Goal: Task Accomplishment & Management: Use online tool/utility

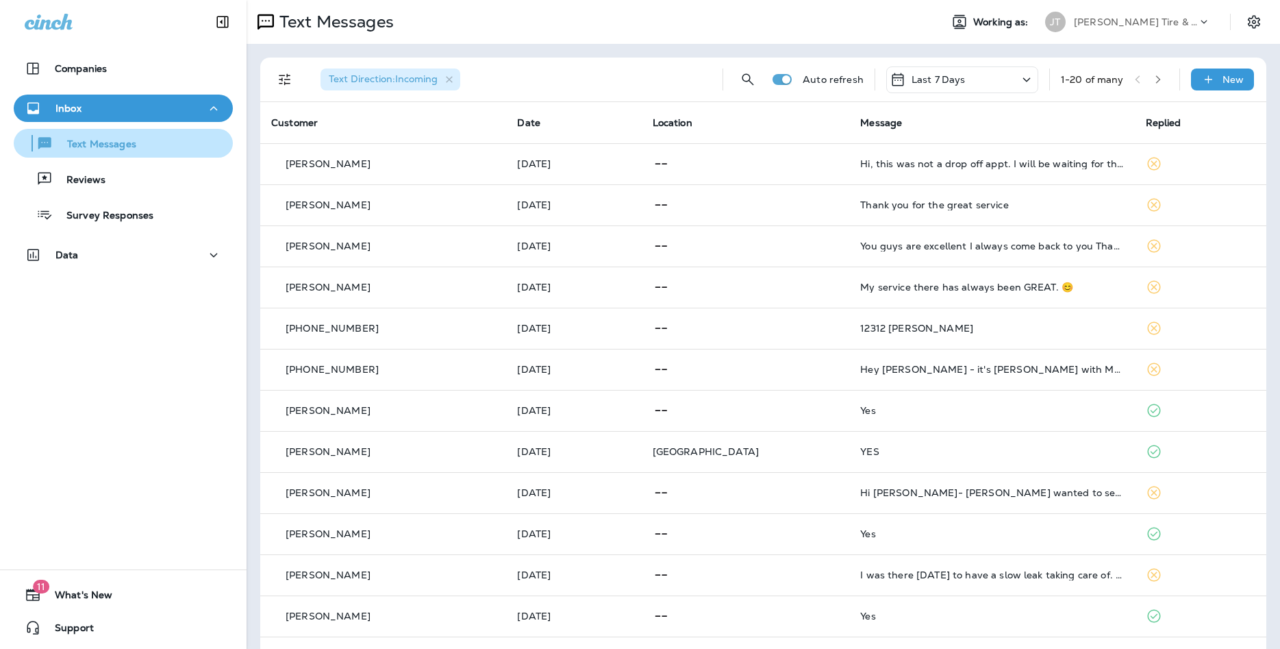
click at [108, 142] on p "Text Messages" at bounding box center [94, 144] width 83 height 13
click at [95, 146] on p "Text Messages" at bounding box center [94, 144] width 83 height 13
click at [125, 140] on p "Text Messages" at bounding box center [94, 144] width 83 height 13
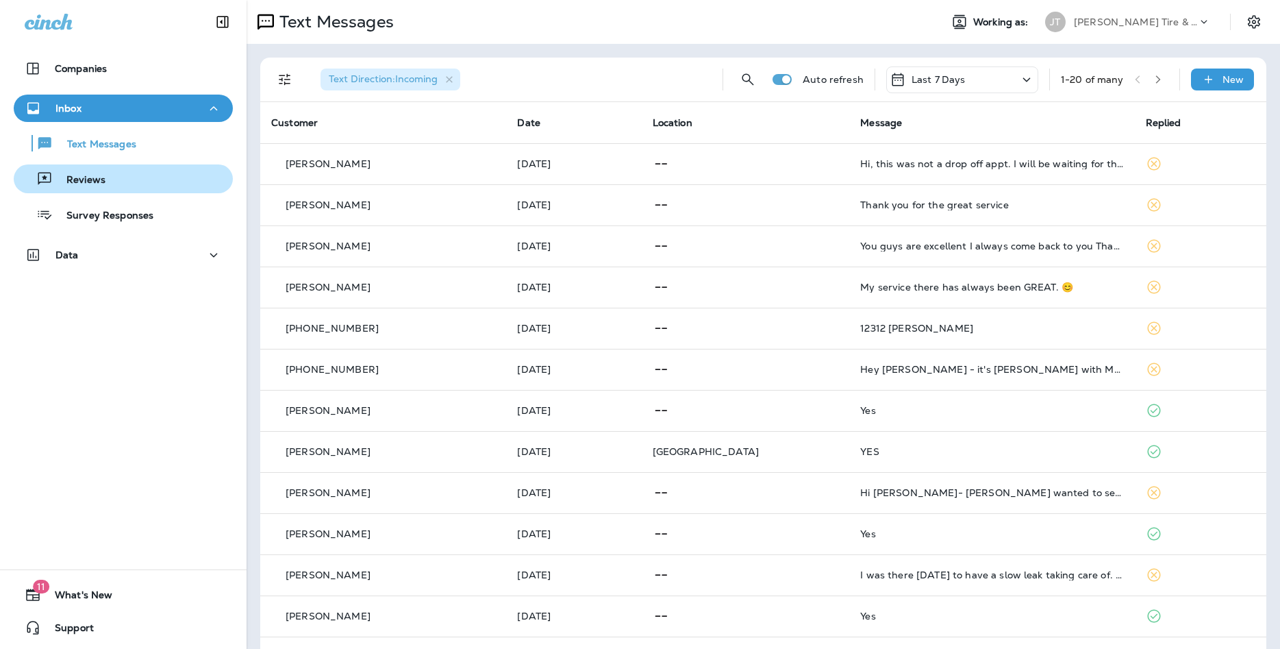
click at [102, 181] on p "Reviews" at bounding box center [79, 180] width 53 height 13
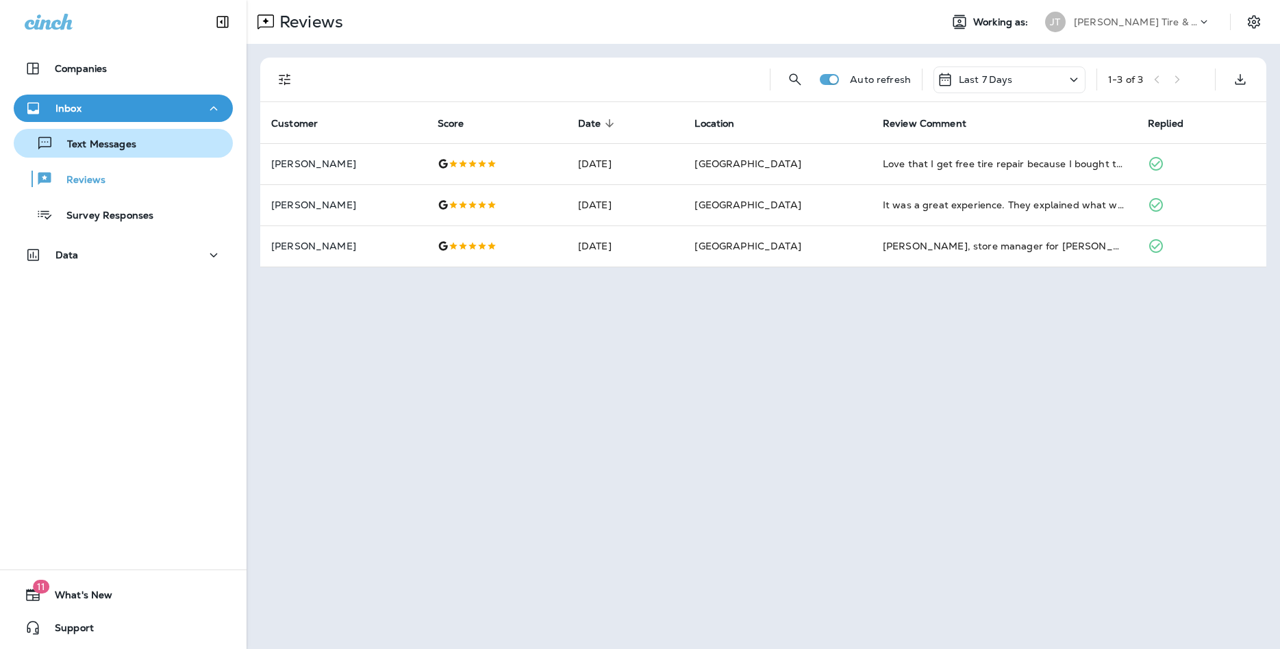
click at [113, 143] on p "Text Messages" at bounding box center [94, 144] width 83 height 13
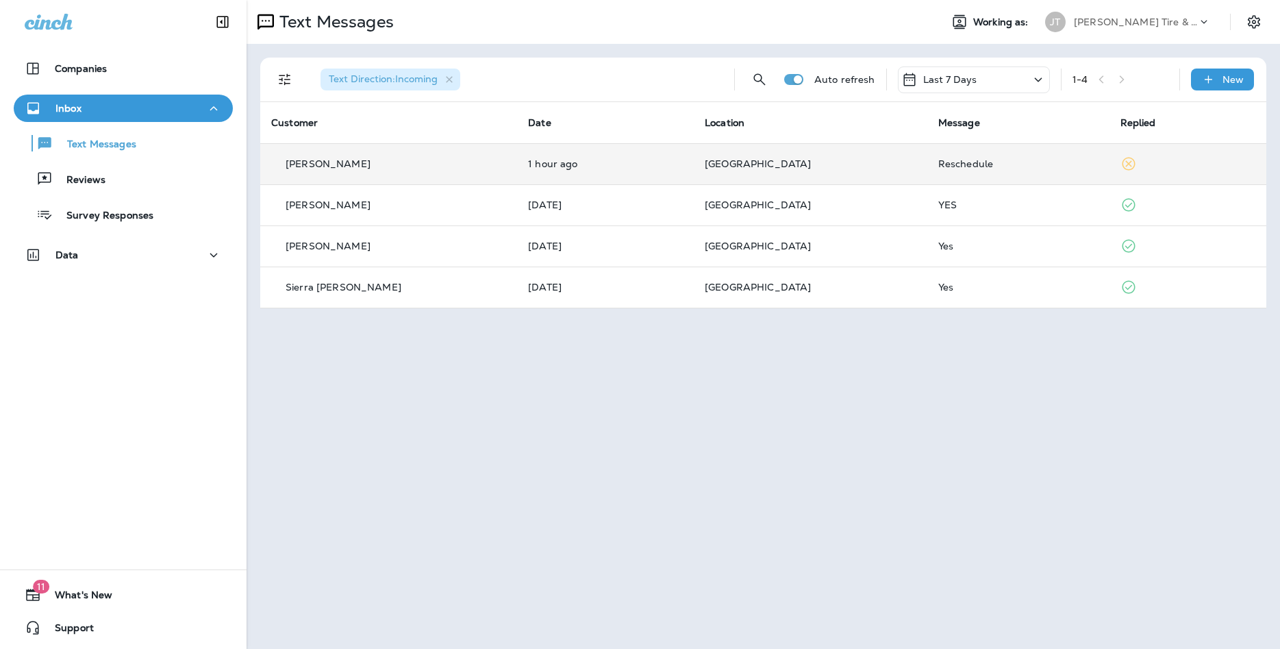
click at [705, 160] on span "[GEOGRAPHIC_DATA]" at bounding box center [758, 164] width 106 height 12
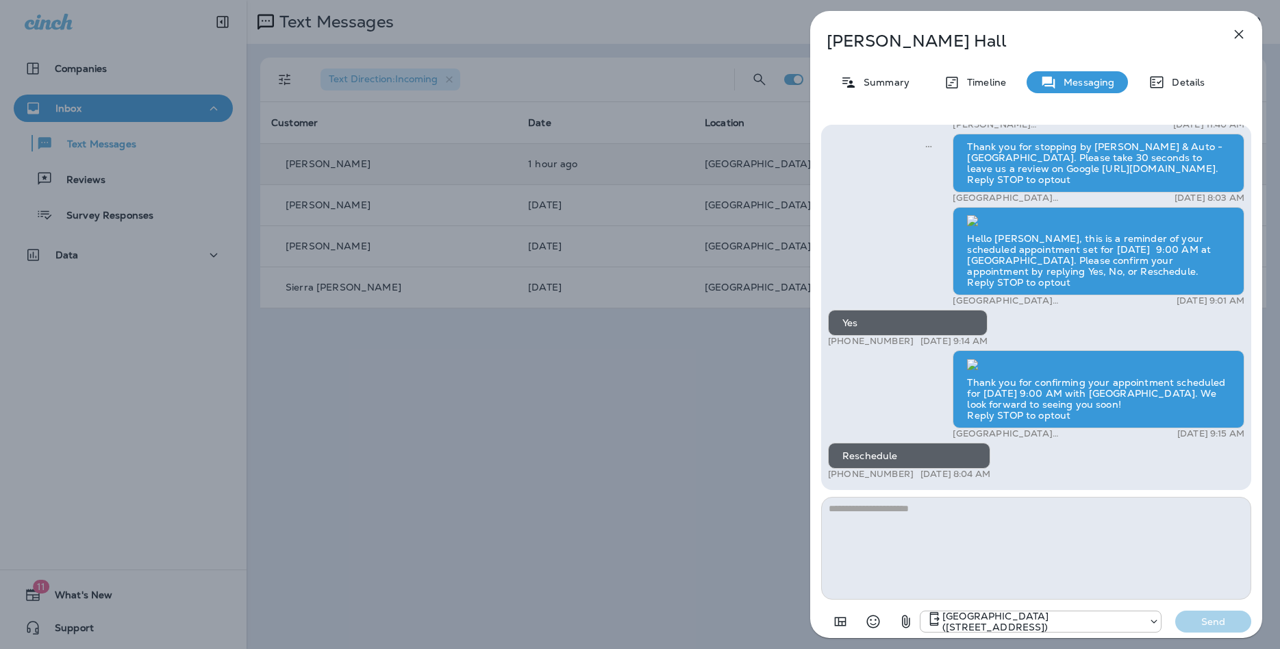
click at [888, 510] on textarea at bounding box center [1036, 548] width 430 height 103
type textarea "**********"
click at [1208, 622] on p "Send" at bounding box center [1214, 621] width 58 height 12
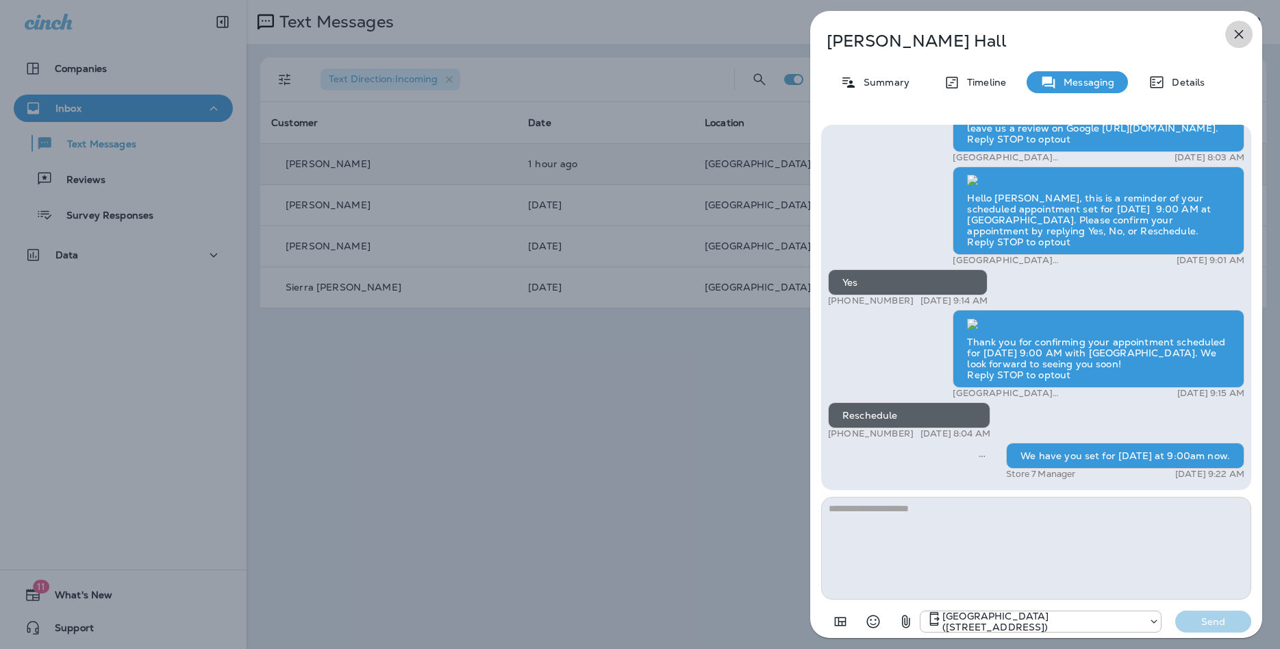
click at [1242, 36] on icon "button" at bounding box center [1239, 34] width 16 height 16
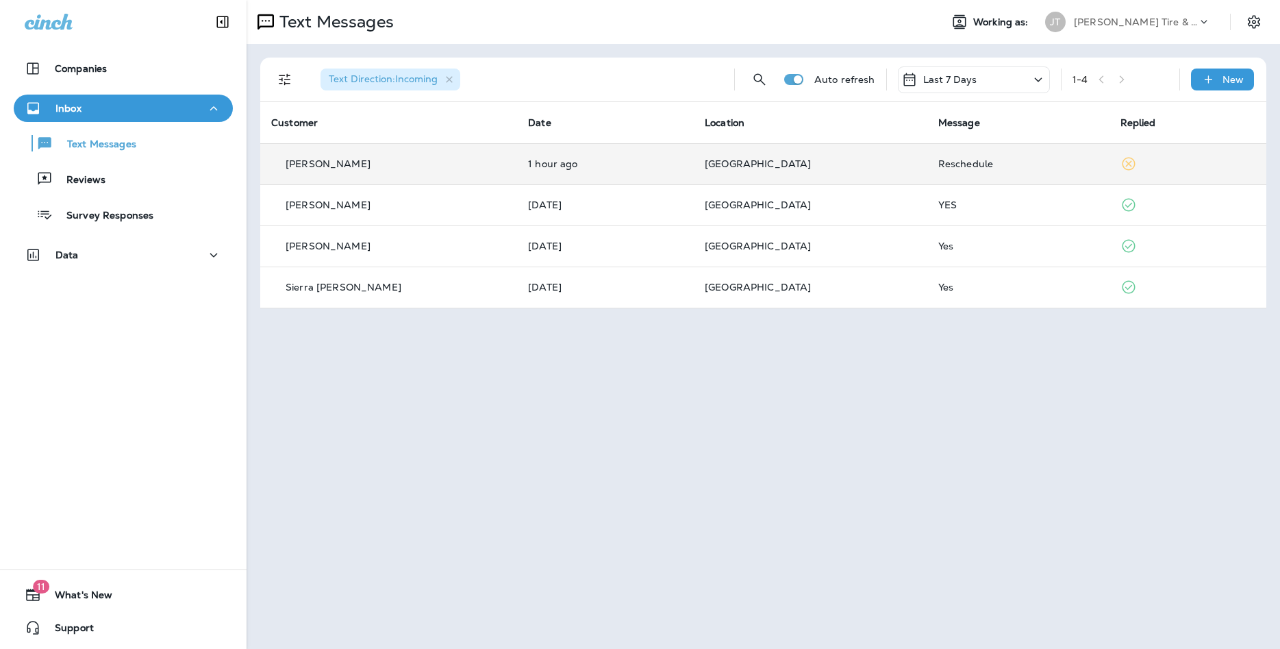
click at [1120, 160] on icon at bounding box center [1128, 163] width 16 height 16
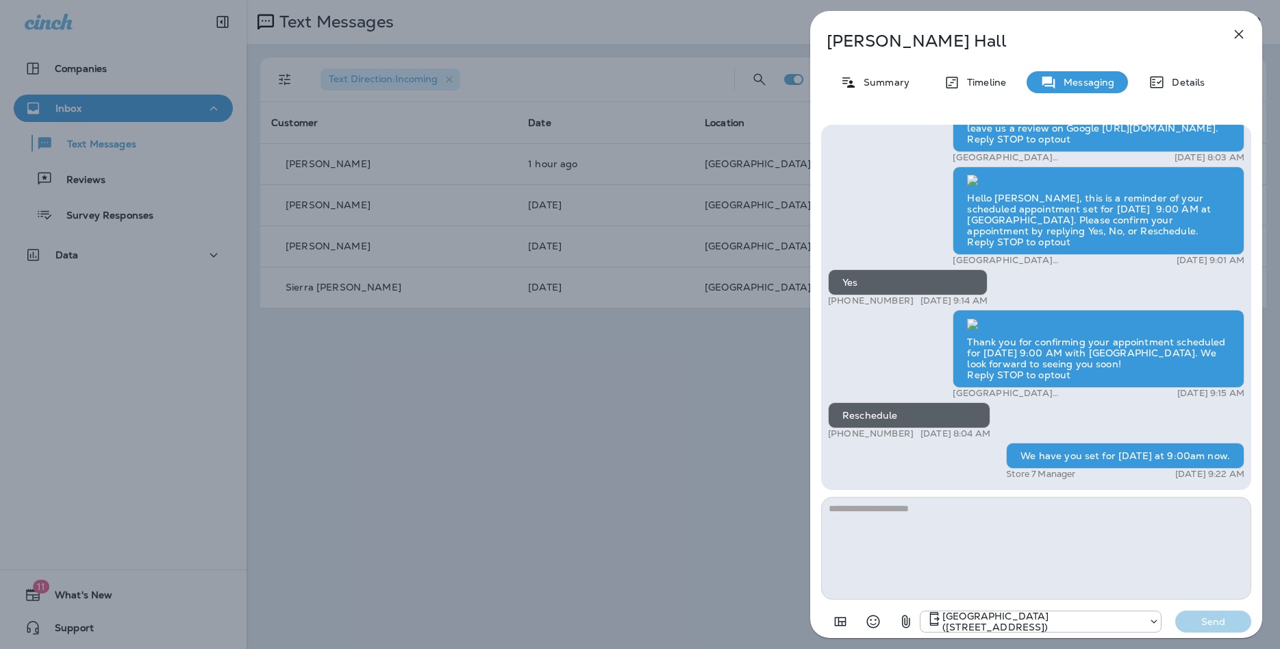
click at [1240, 34] on icon "button" at bounding box center [1239, 34] width 16 height 16
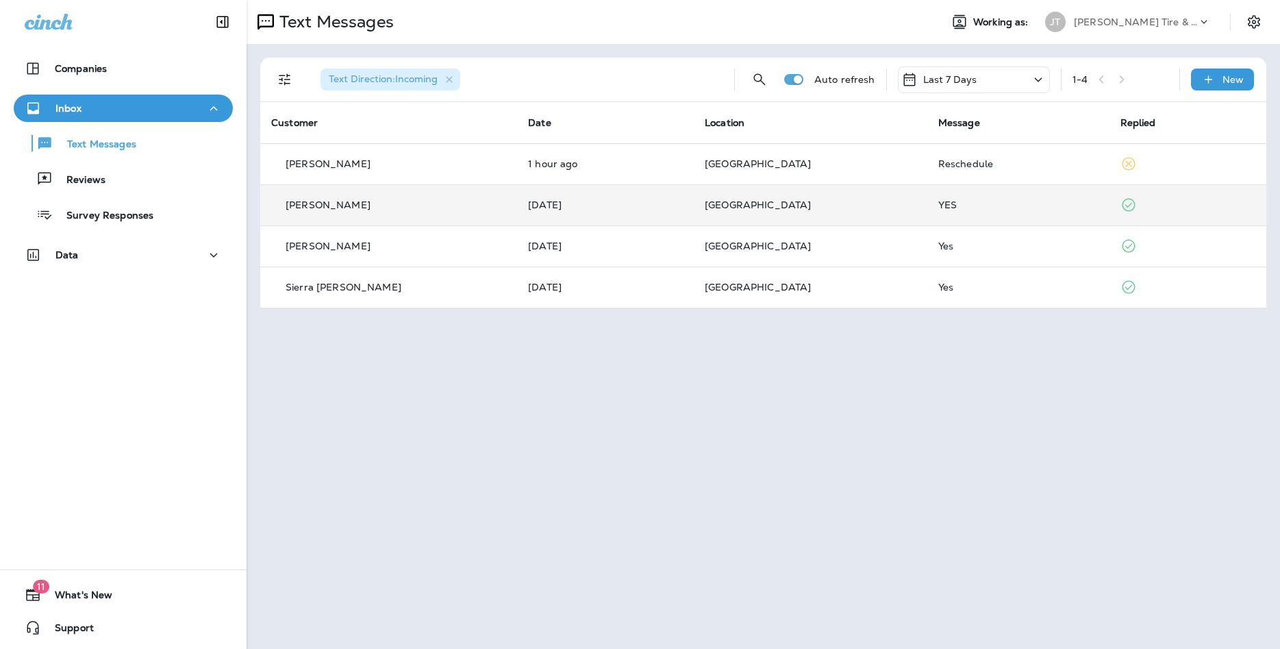
click at [323, 207] on p "[PERSON_NAME]" at bounding box center [328, 204] width 85 height 11
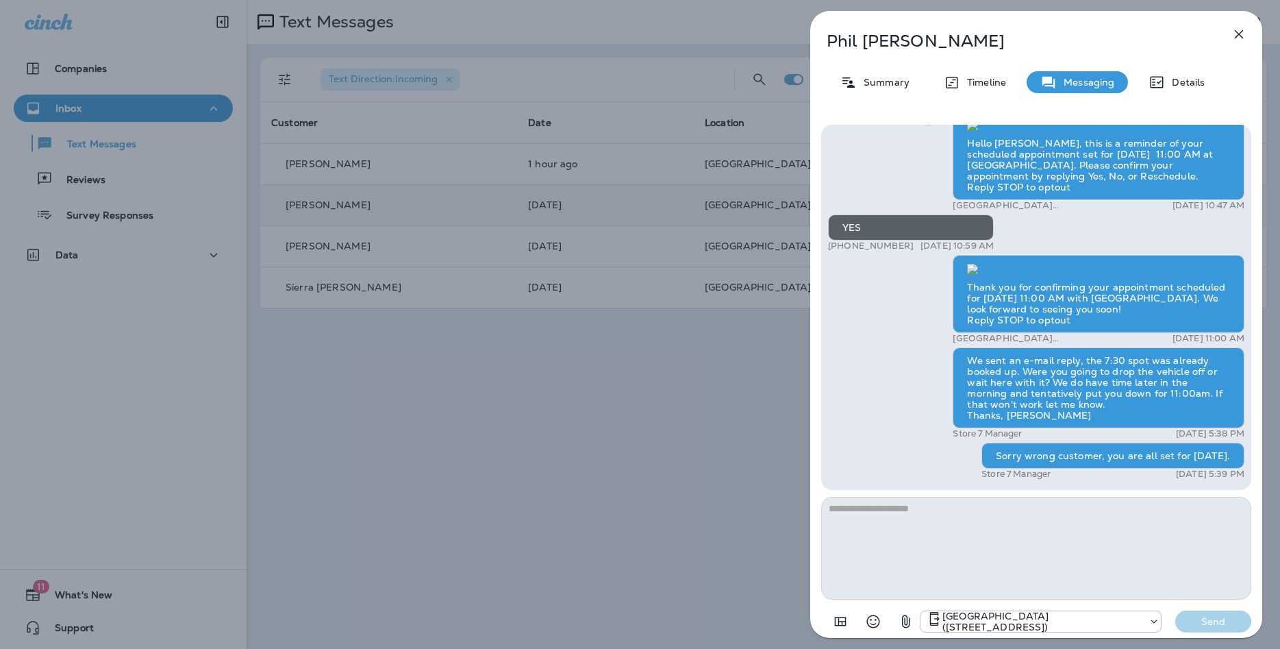
click at [1240, 40] on icon "button" at bounding box center [1239, 34] width 16 height 16
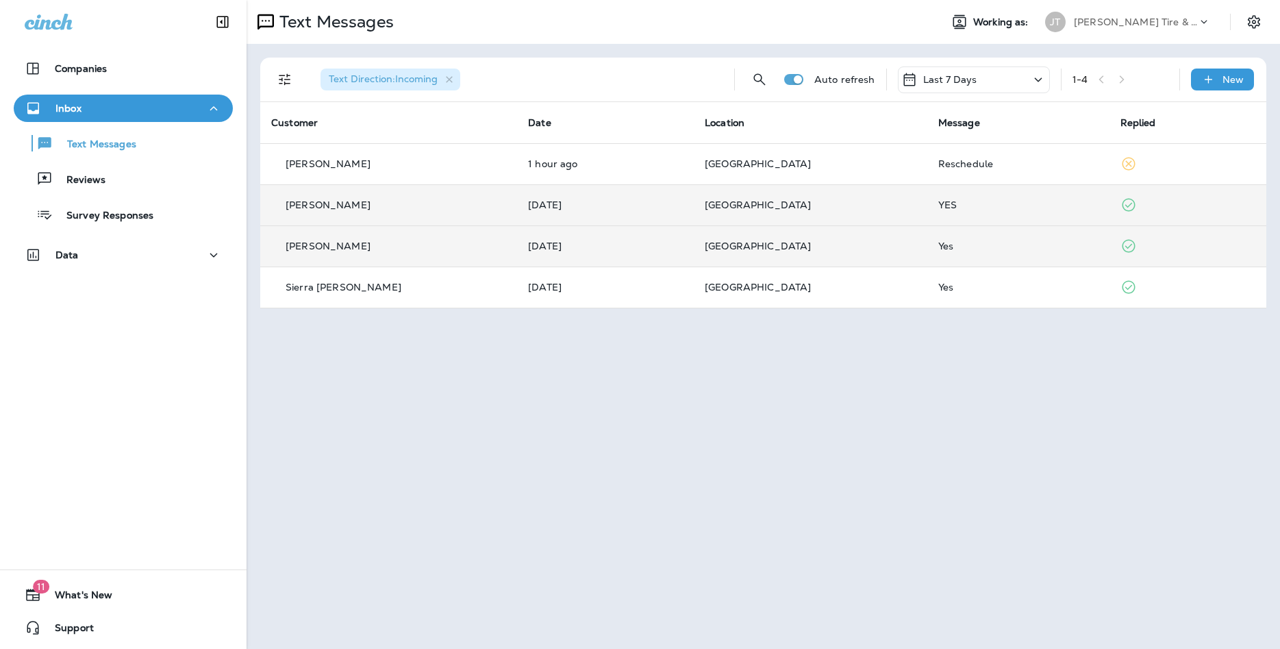
click at [927, 252] on td "Yes" at bounding box center [1018, 245] width 182 height 41
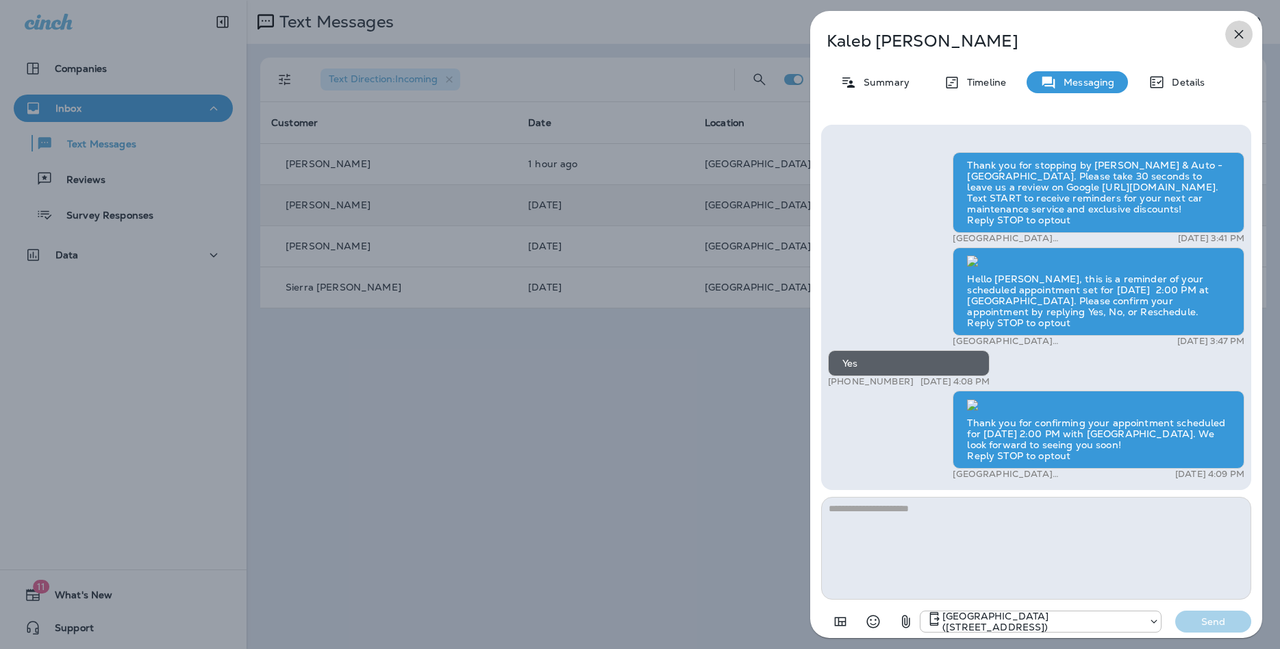
click at [1235, 35] on icon "button" at bounding box center [1239, 34] width 16 height 16
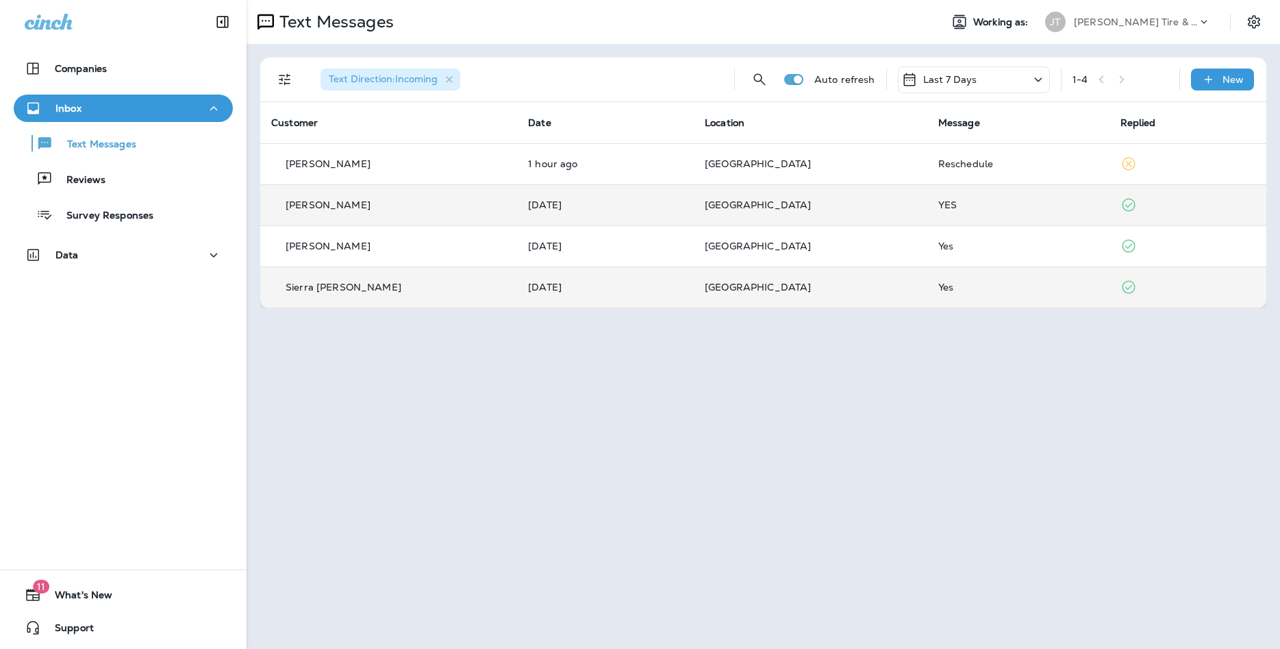
click at [765, 297] on td "[GEOGRAPHIC_DATA]" at bounding box center [811, 286] width 234 height 41
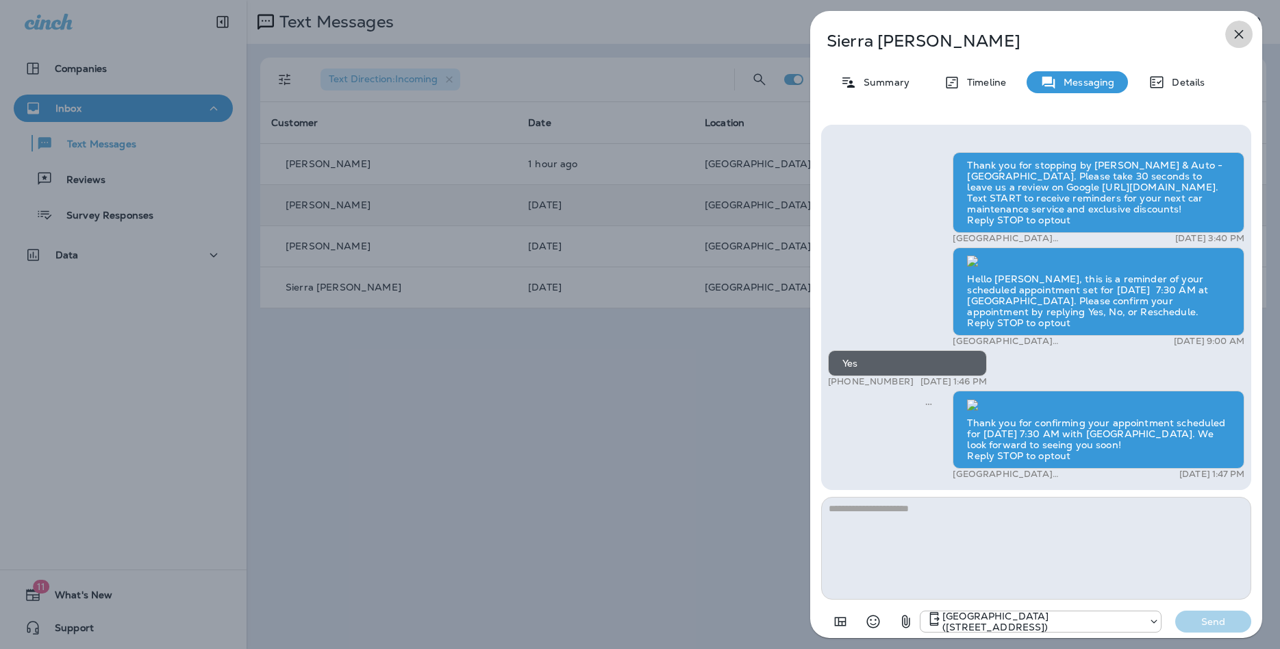
click at [1238, 32] on icon "button" at bounding box center [1239, 34] width 16 height 16
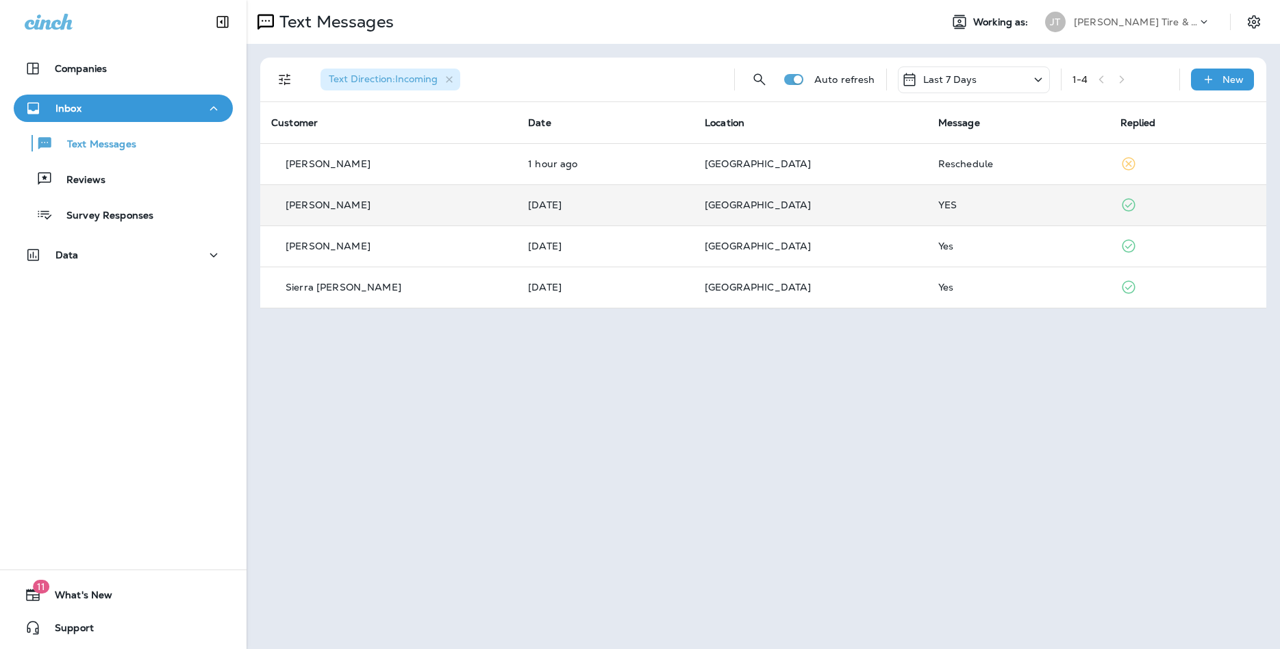
click at [587, 405] on div "Text Messages Working as: [PERSON_NAME] Tire & Auto Text Direction : Incoming A…" at bounding box center [763, 324] width 1033 height 649
click at [88, 136] on div "Text Messages" at bounding box center [77, 143] width 117 height 21
